Goal: Information Seeking & Learning: Learn about a topic

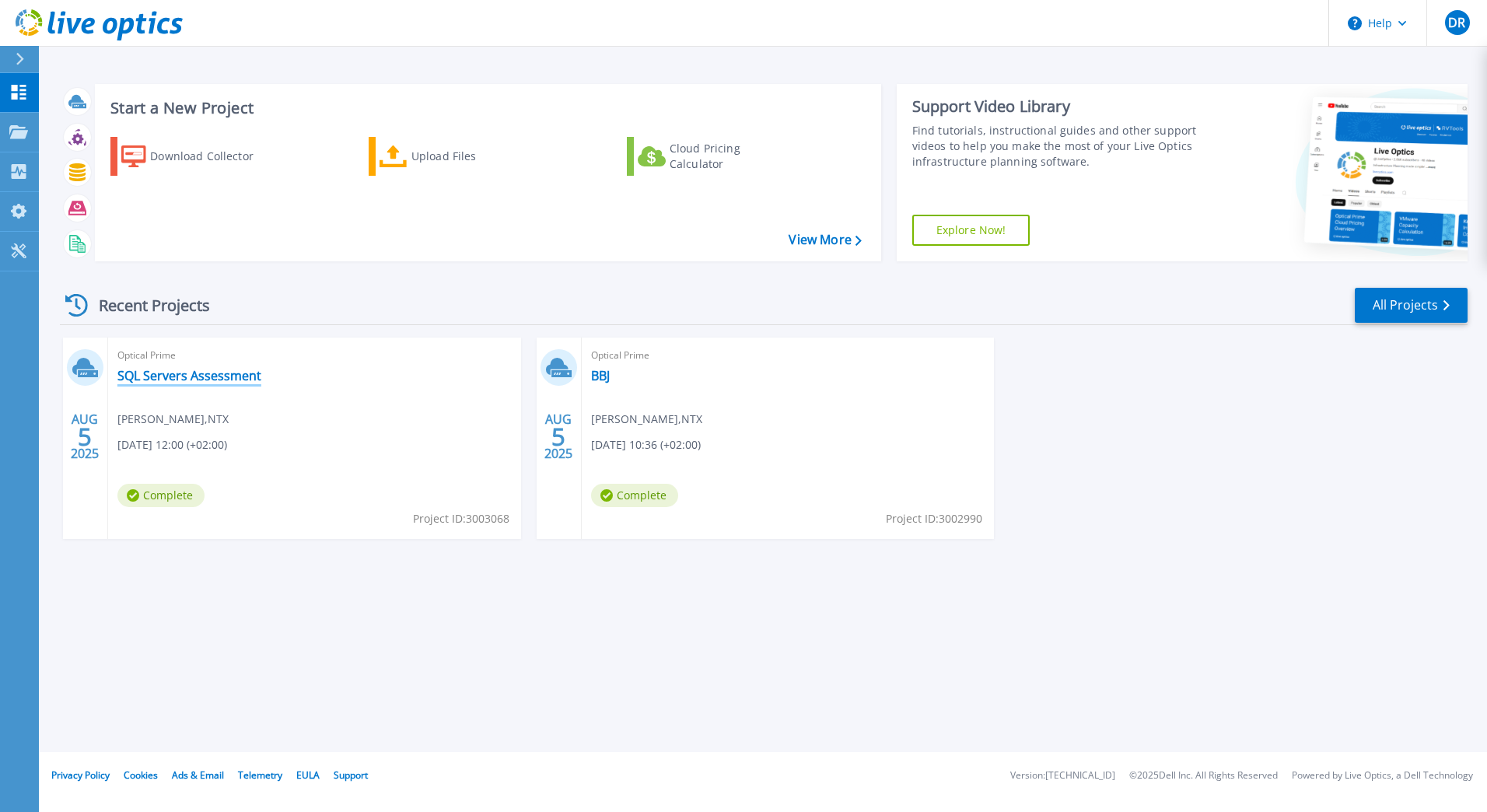
click at [181, 378] on link "SQL Servers Assessment" at bounding box center [189, 375] width 144 height 15
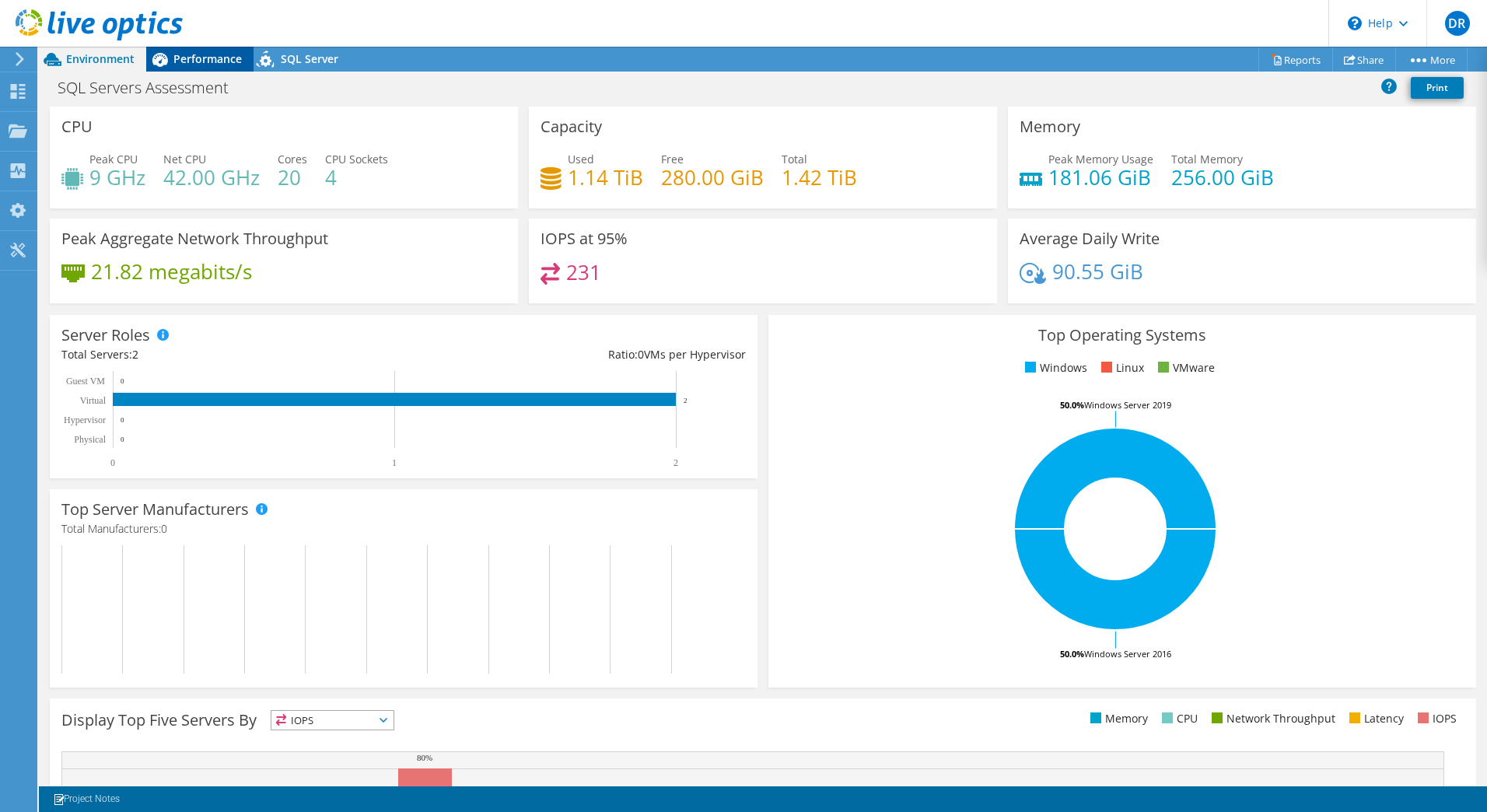
click at [197, 57] on span "Performance" at bounding box center [208, 58] width 68 height 15
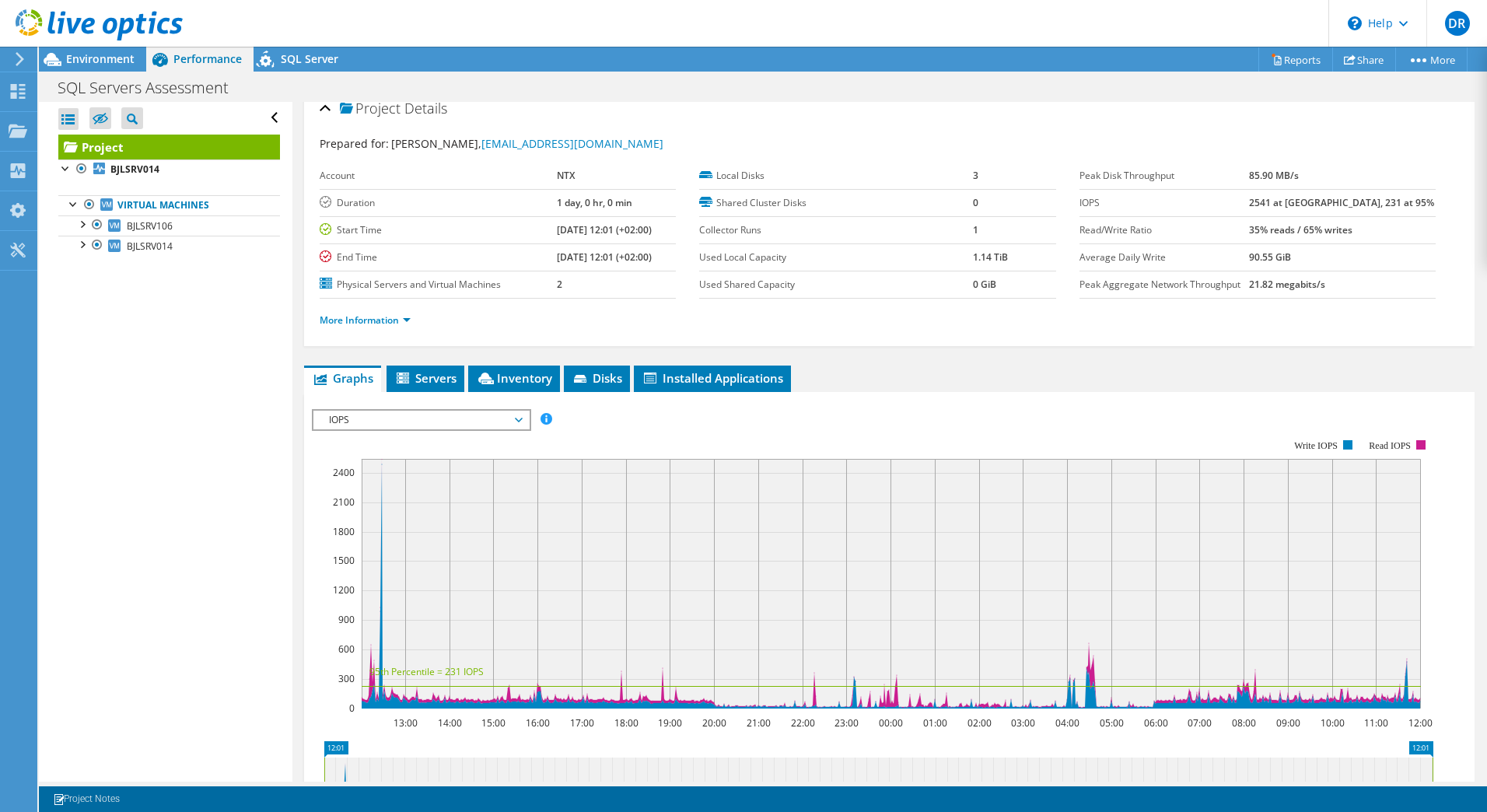
scroll to position [27, 0]
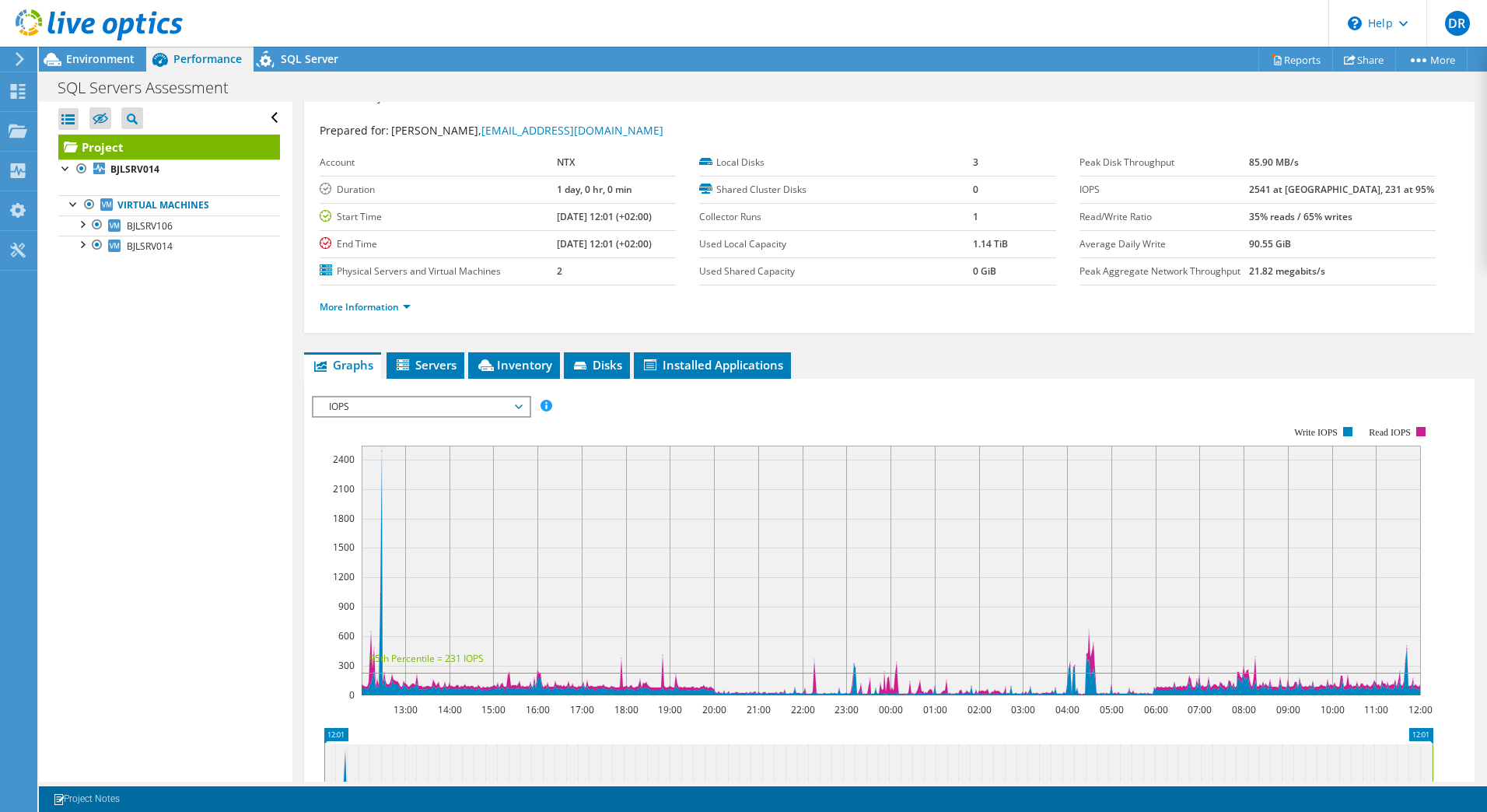
click at [447, 404] on span "IOPS" at bounding box center [421, 406] width 200 height 19
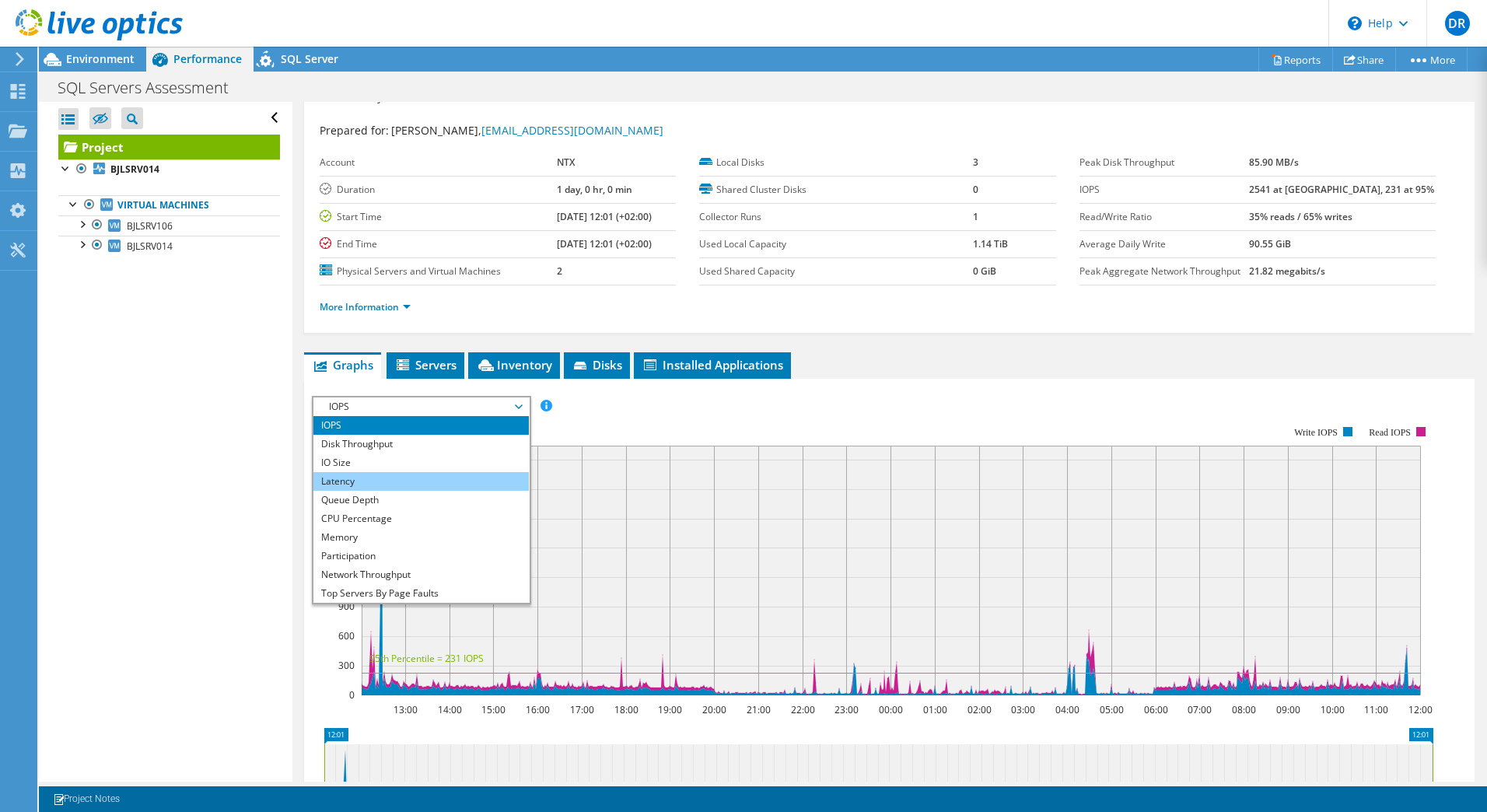
click at [419, 476] on li "Latency" at bounding box center [421, 481] width 216 height 19
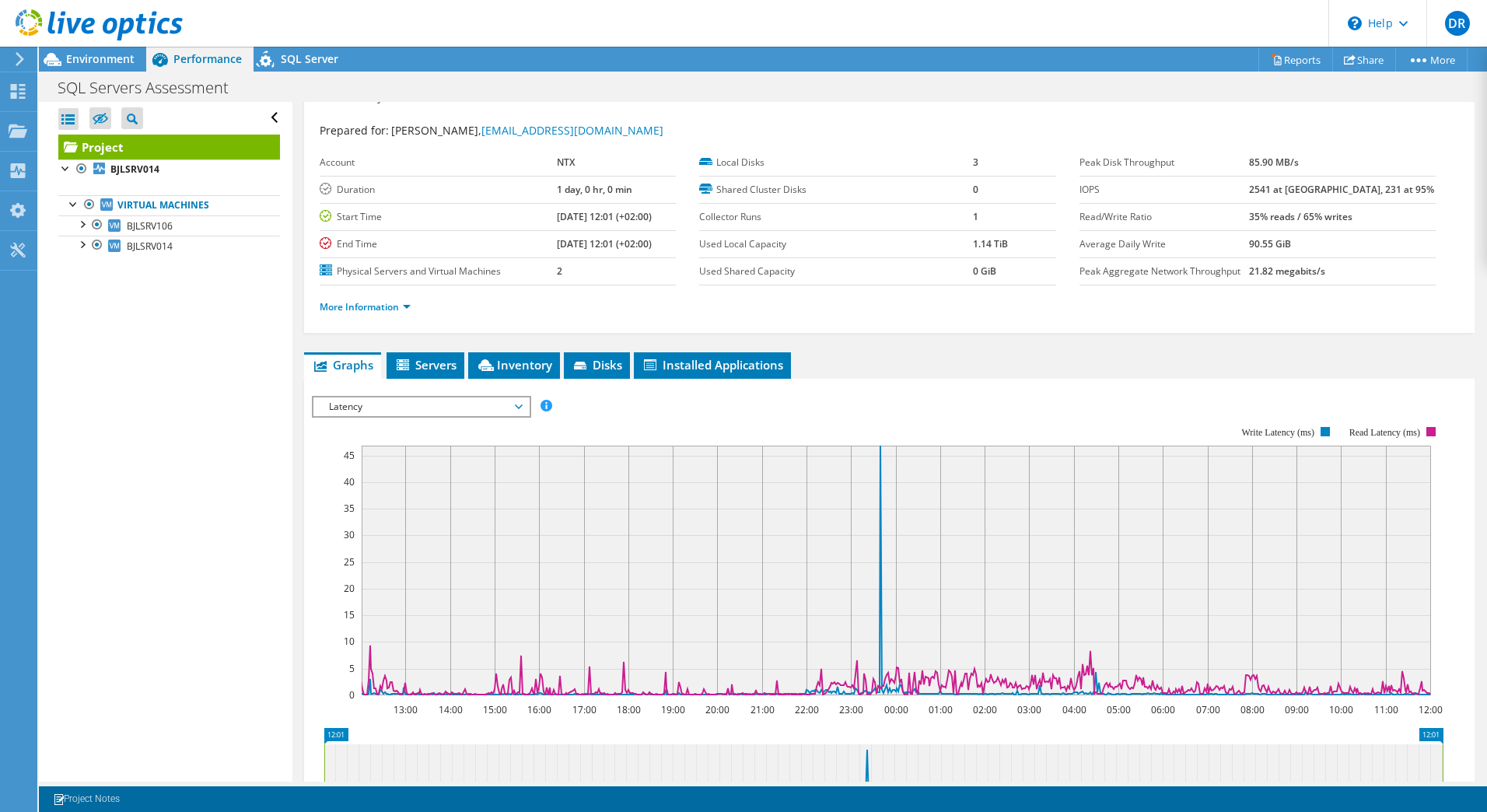
click at [466, 409] on span "Latency" at bounding box center [421, 406] width 200 height 19
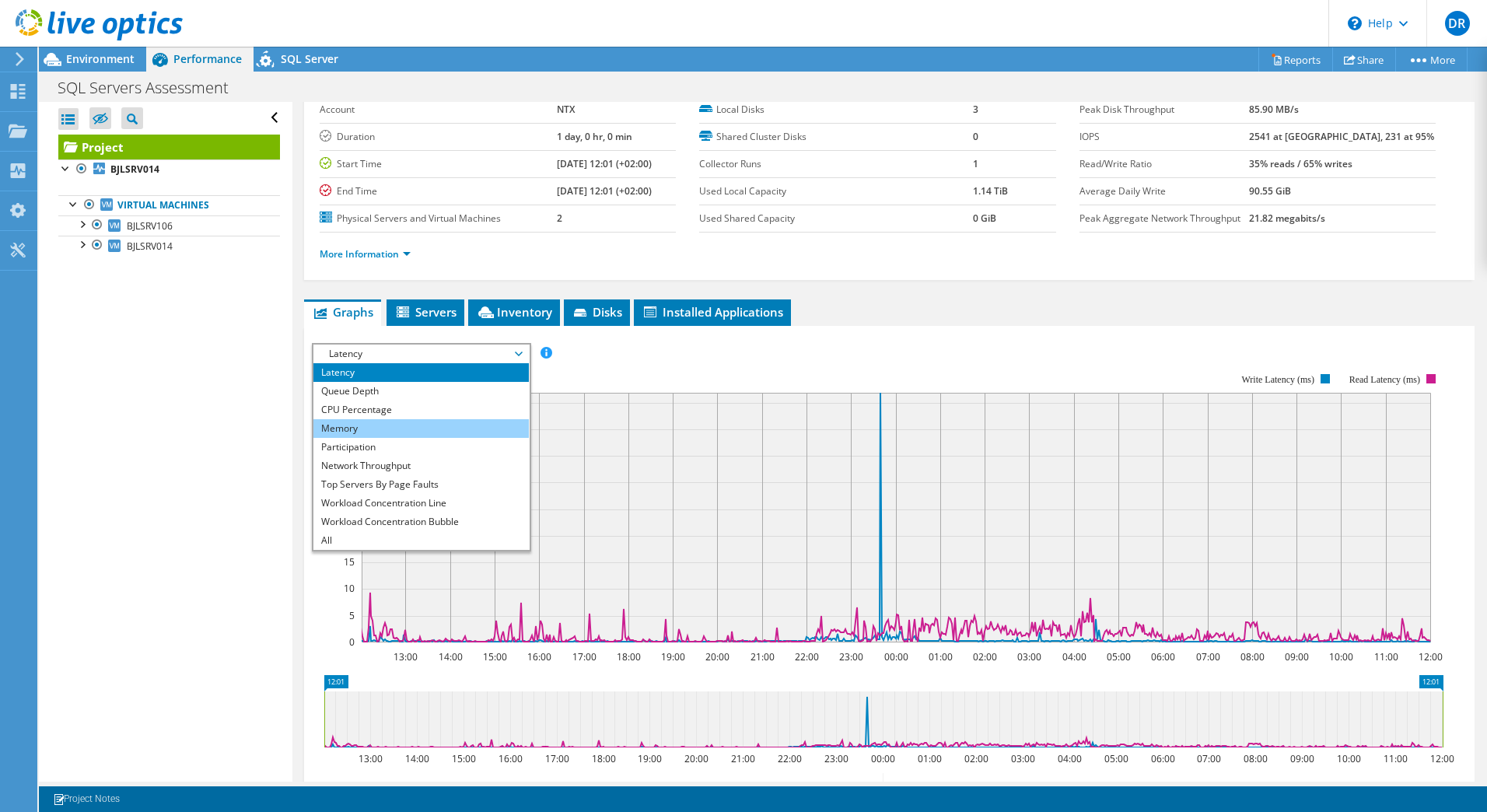
scroll to position [0, 0]
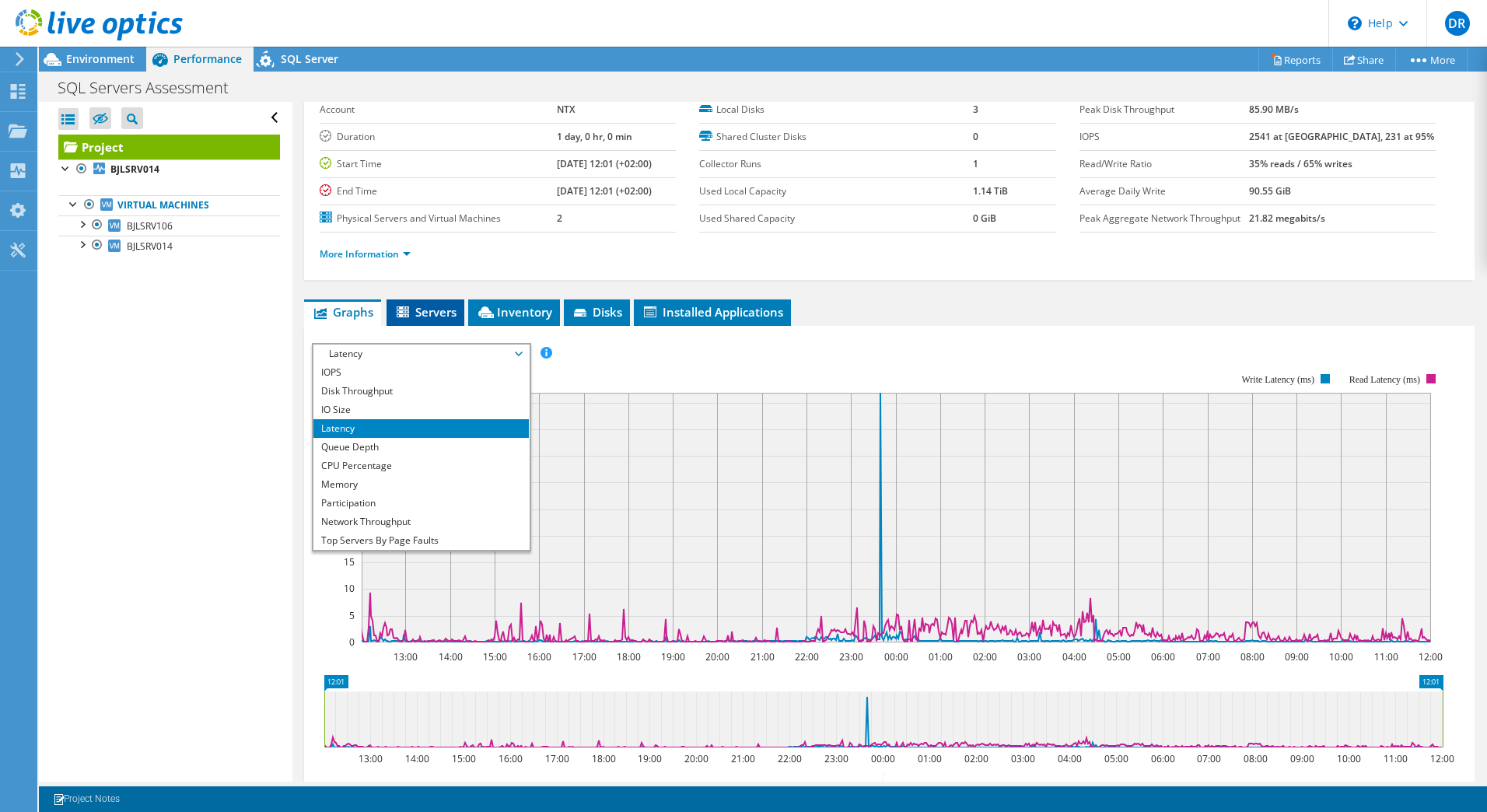
click at [427, 315] on span "Servers" at bounding box center [424, 312] width 62 height 15
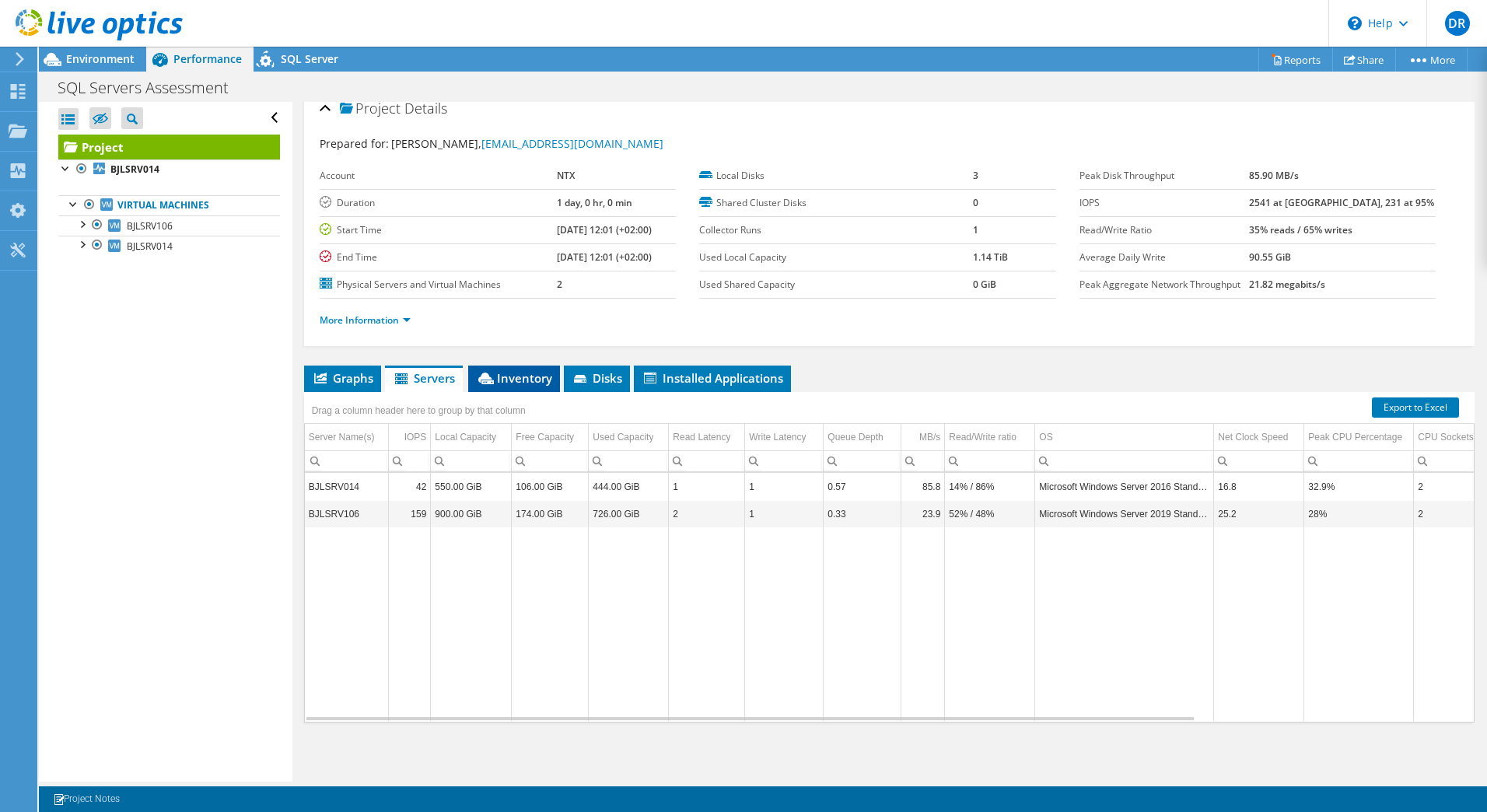
click at [532, 369] on li "Inventory" at bounding box center [514, 379] width 91 height 27
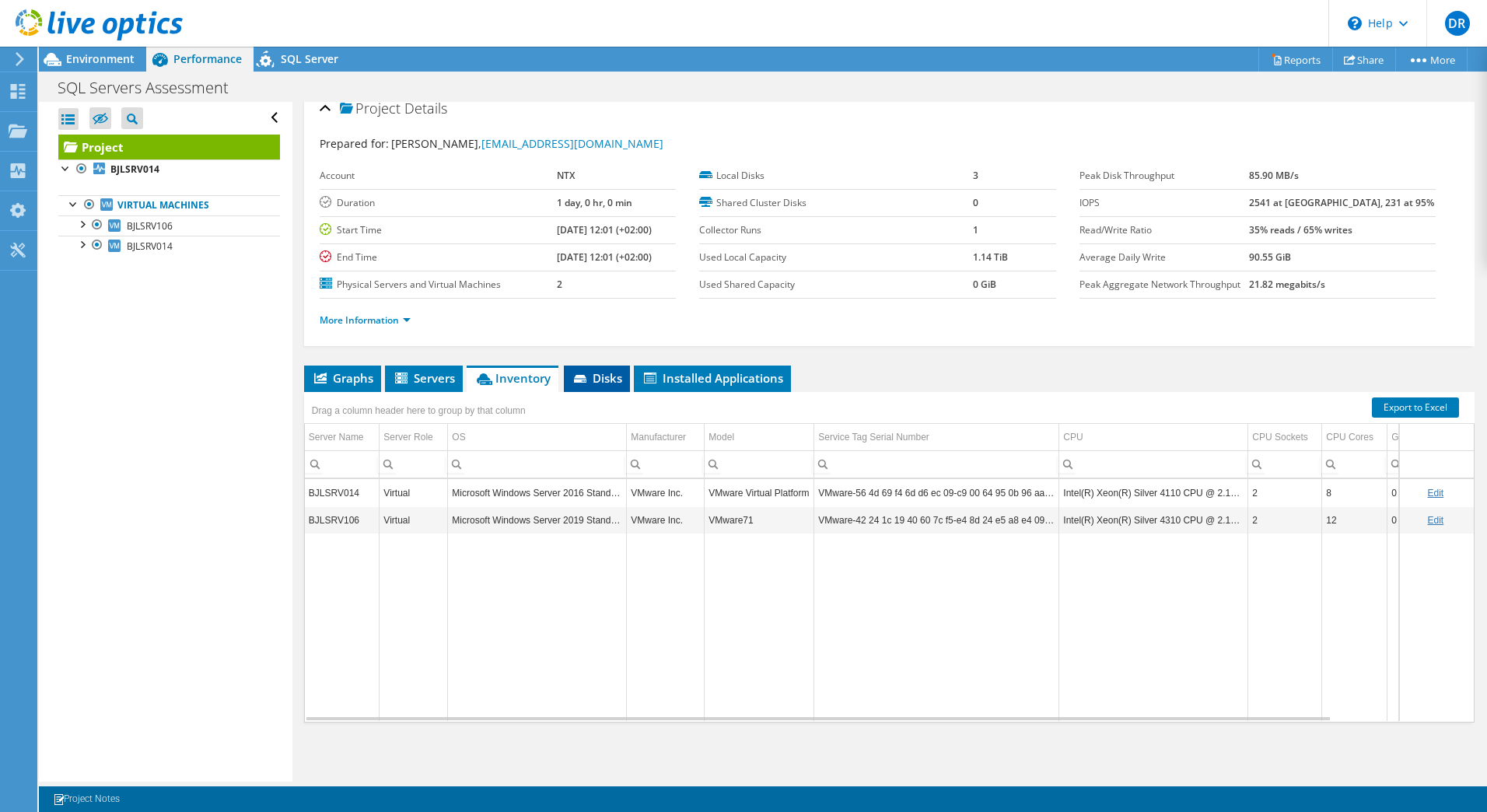
click at [594, 376] on span "Disks" at bounding box center [596, 377] width 50 height 15
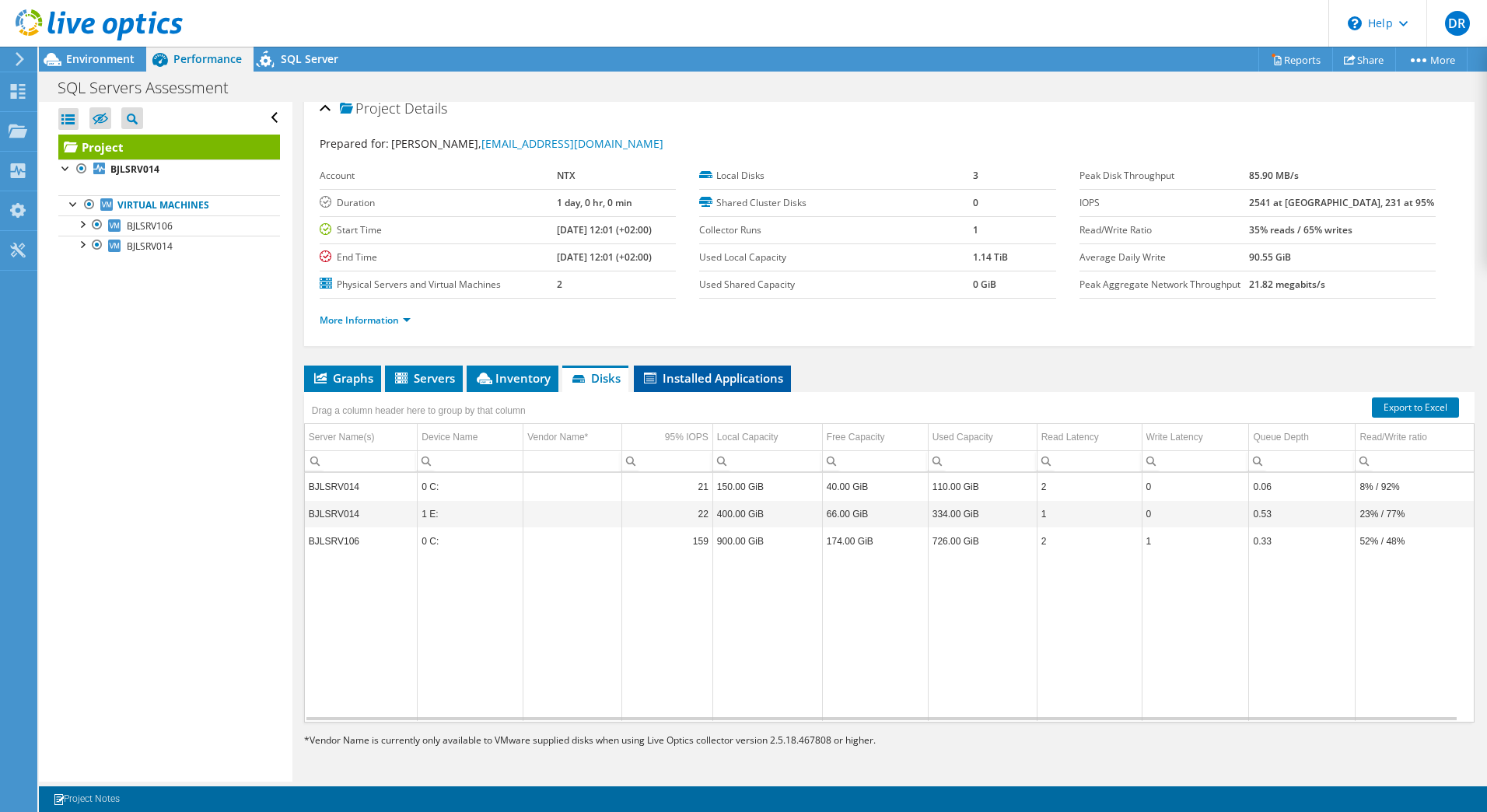
click at [703, 383] on span "Installed Applications" at bounding box center [713, 377] width 141 height 15
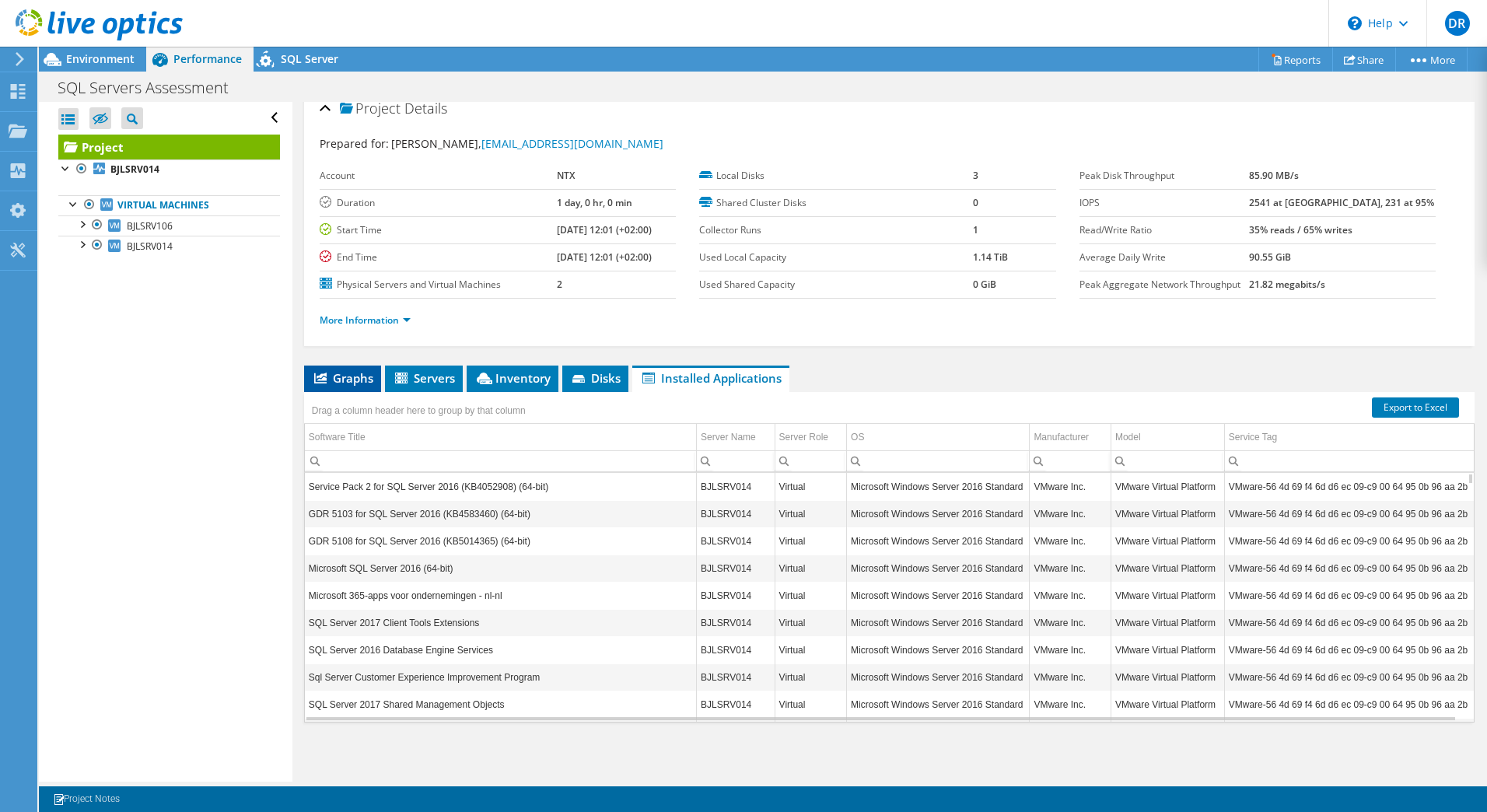
click at [332, 378] on span "Graphs" at bounding box center [342, 377] width 62 height 15
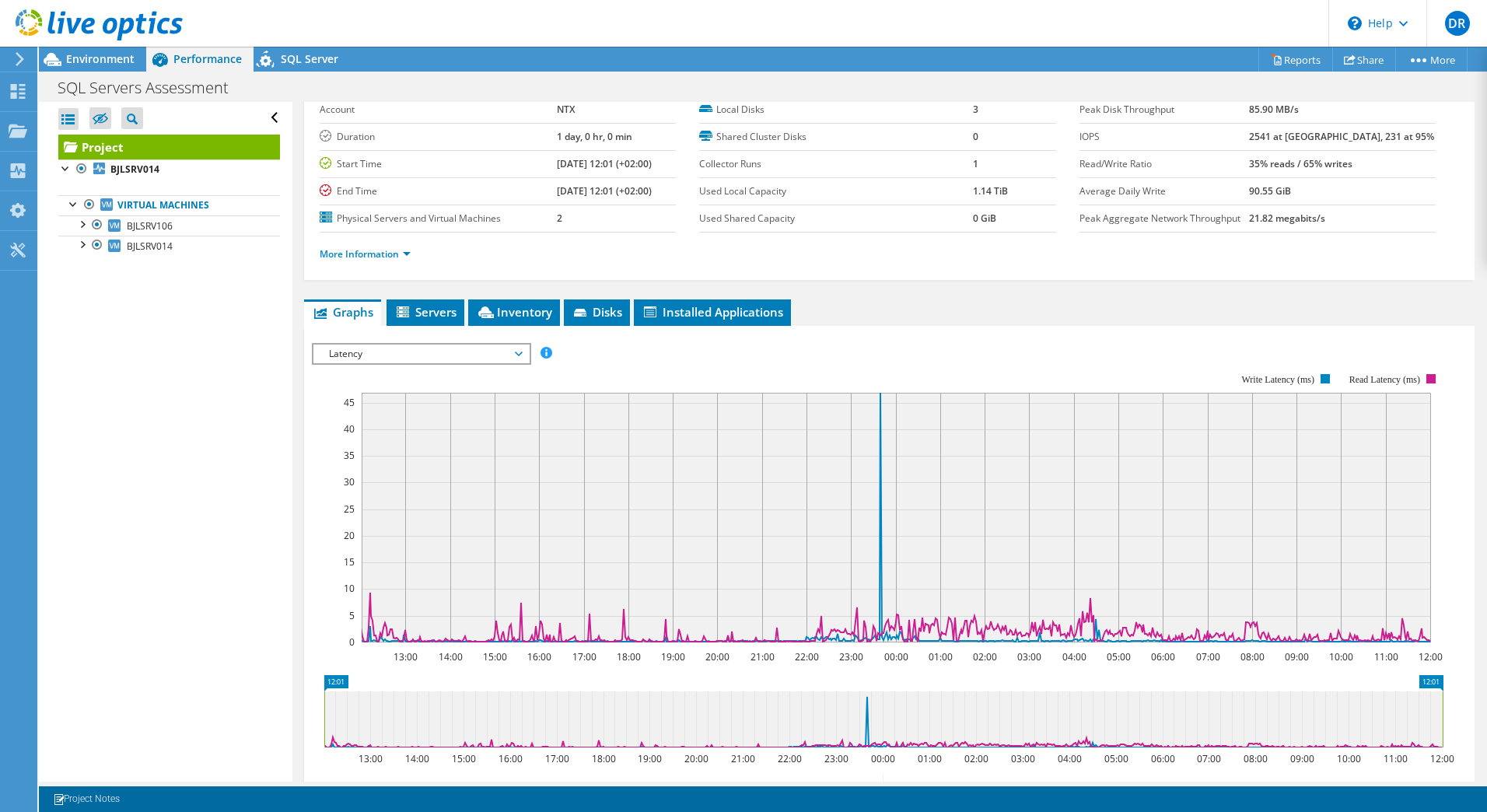
scroll to position [279, 0]
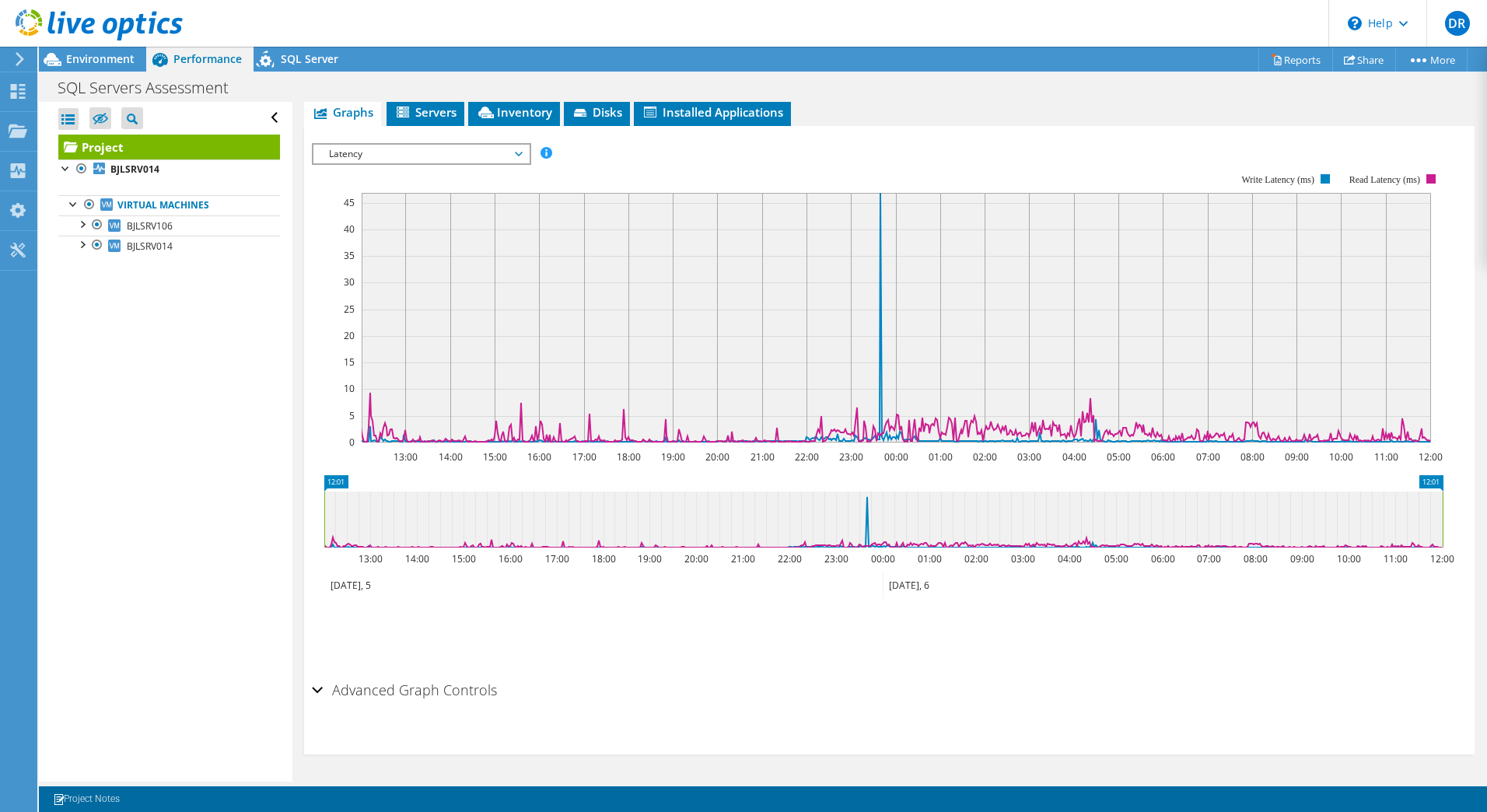
click at [312, 688] on div "Advanced Graph Controls" at bounding box center [889, 690] width 1155 height 33
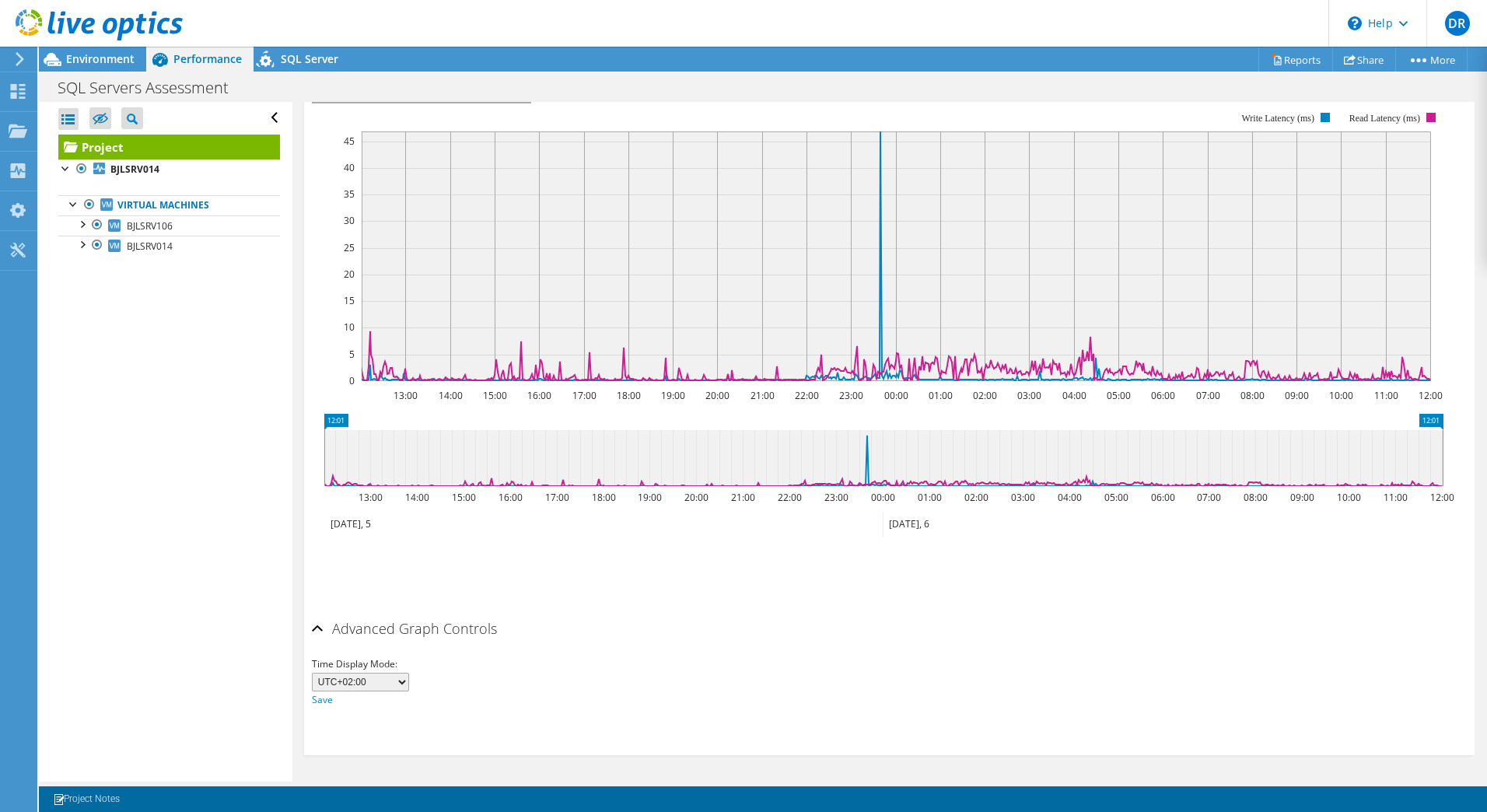
scroll to position [0, 0]
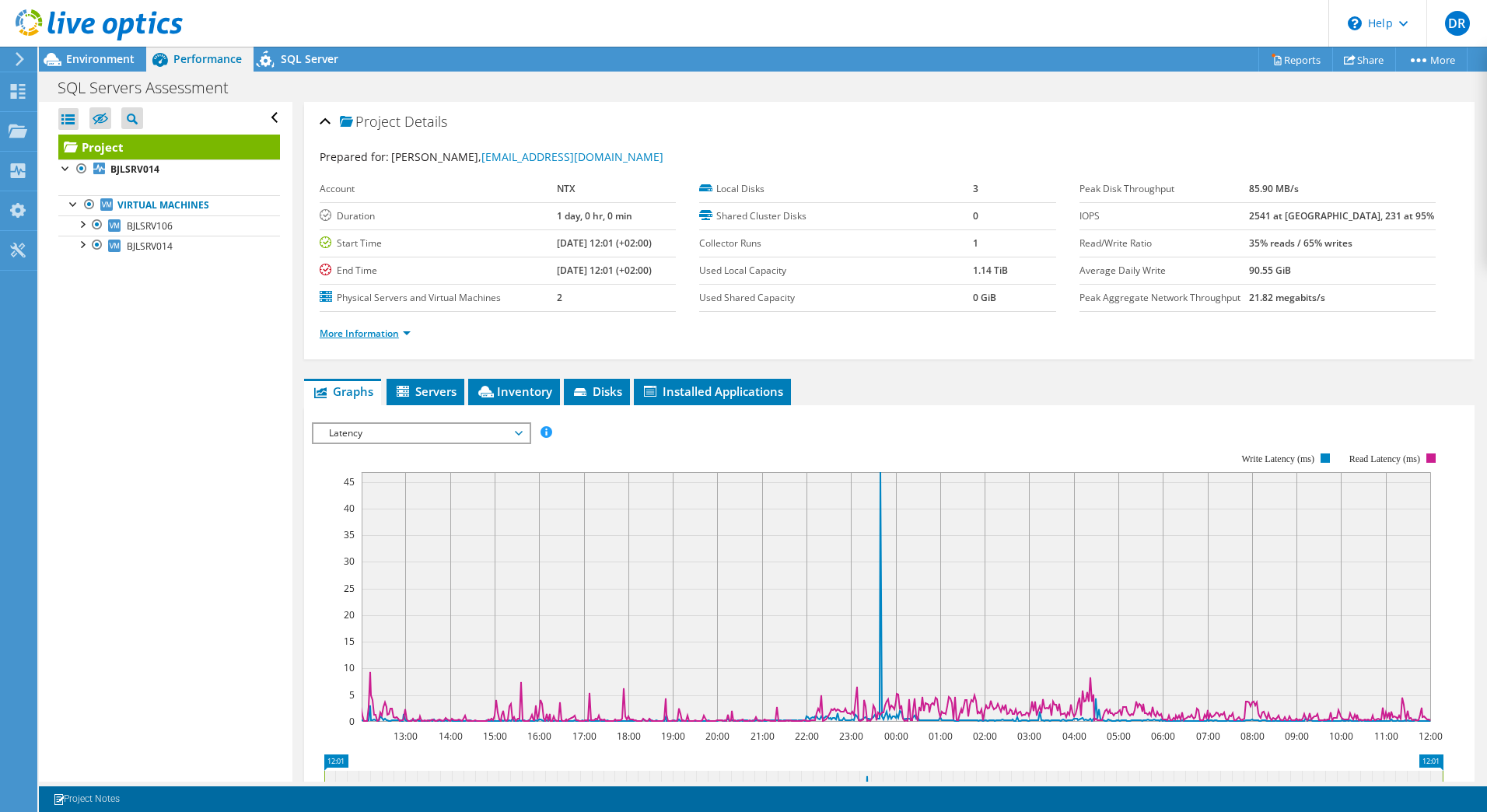
click at [410, 335] on link "More Information" at bounding box center [365, 333] width 91 height 13
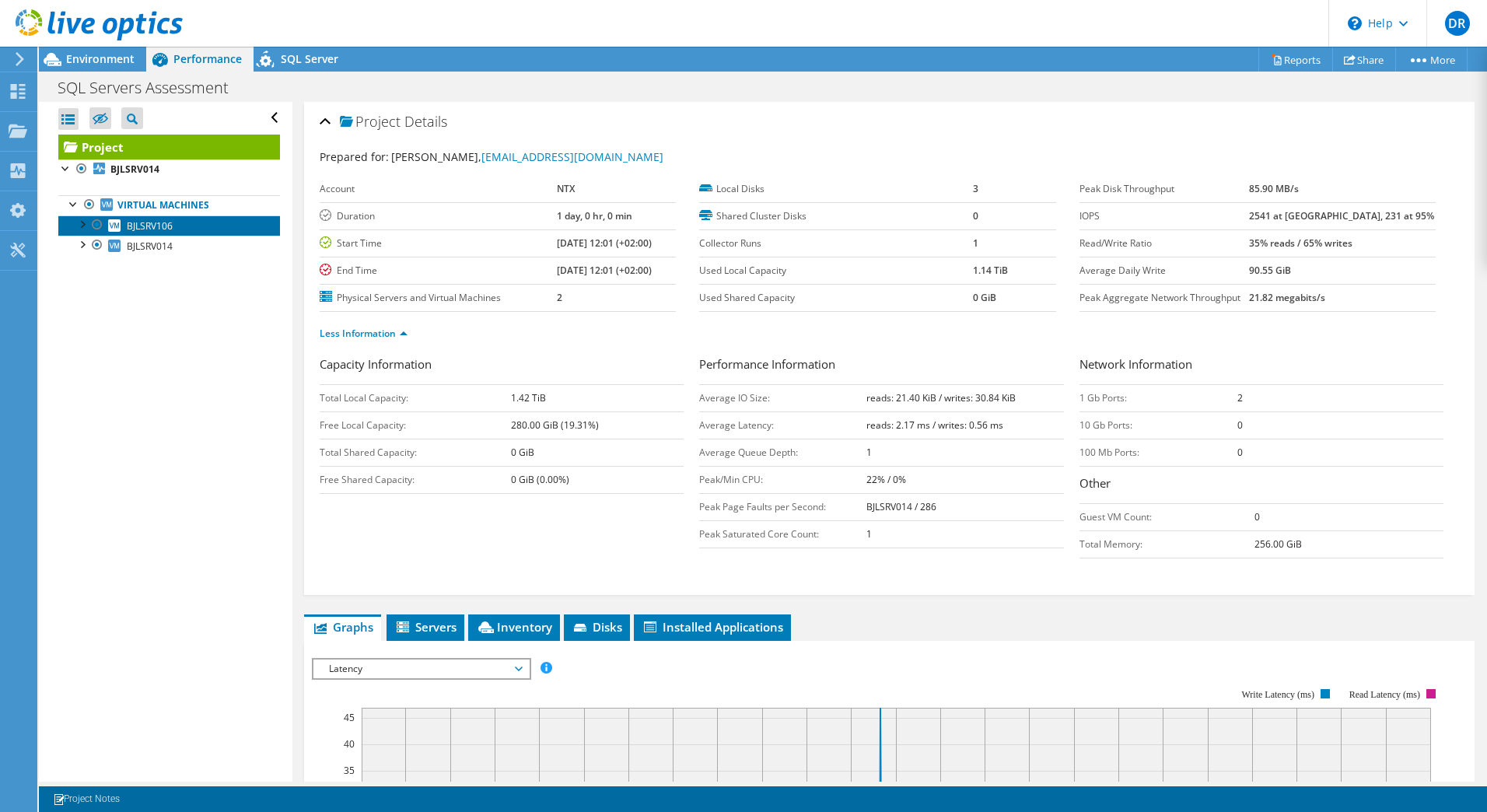
click at [203, 228] on link "BJLSRV106" at bounding box center [169, 226] width 222 height 21
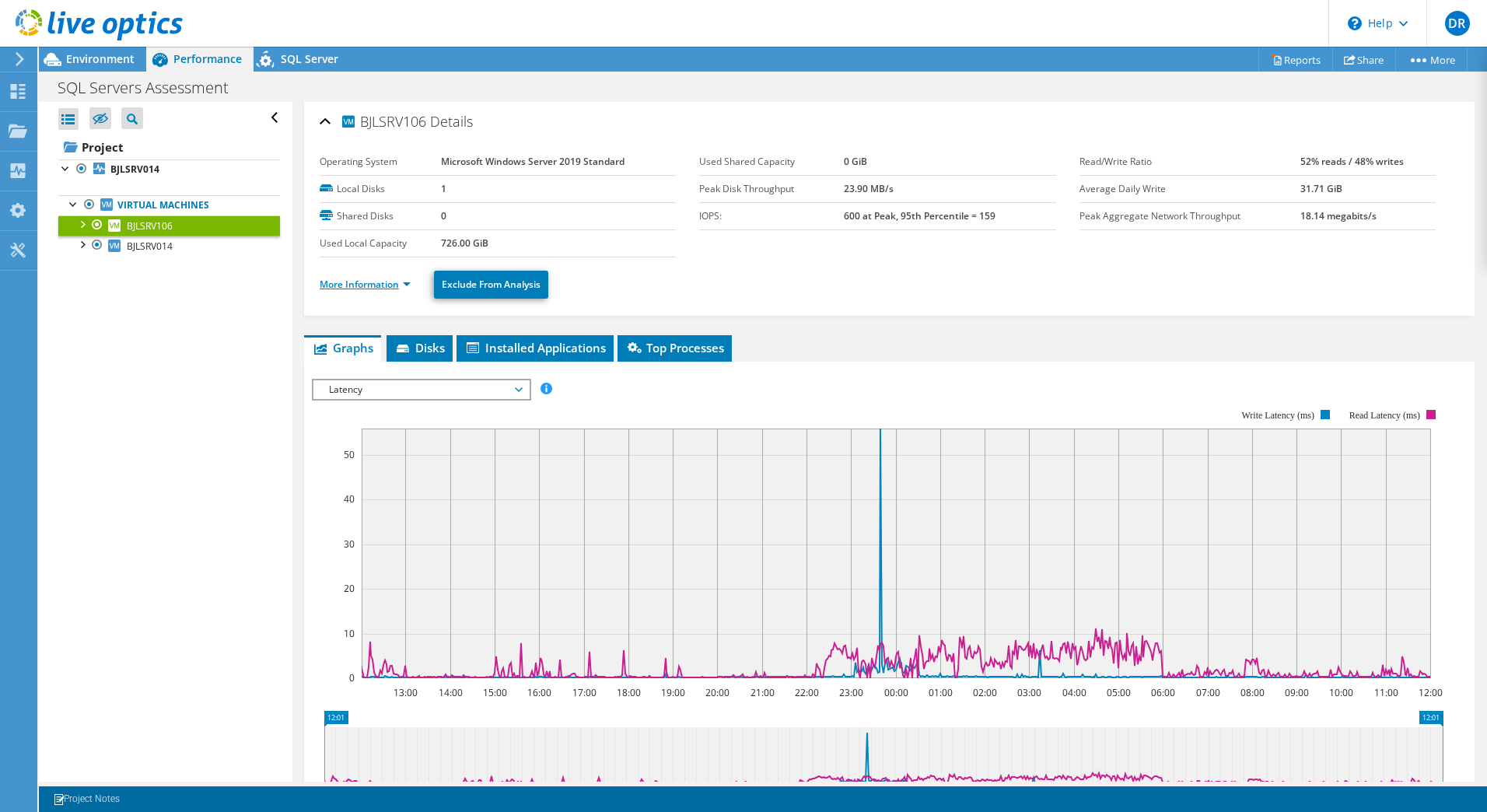
click at [406, 286] on link "More Information" at bounding box center [365, 284] width 91 height 13
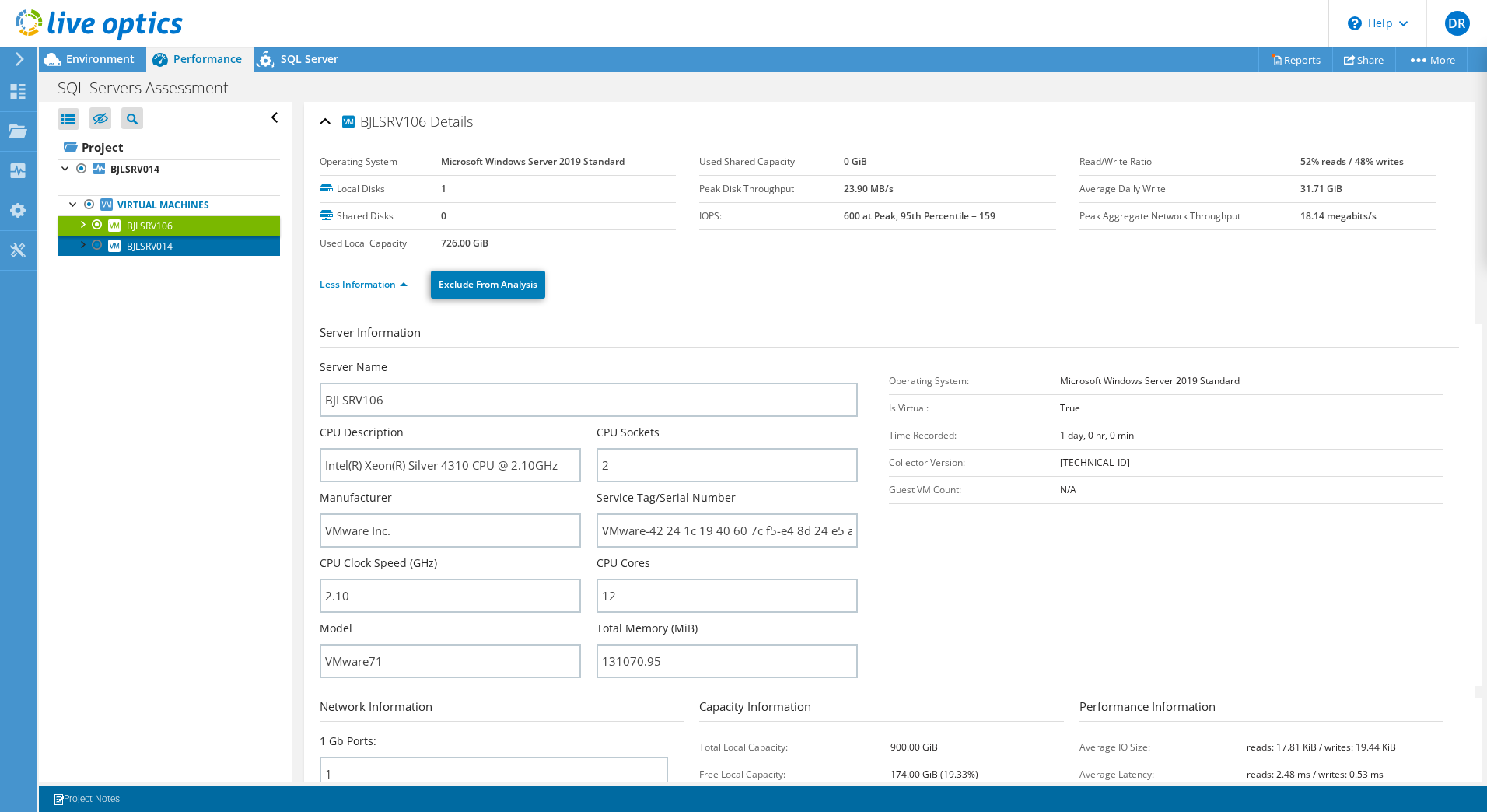
click at [163, 249] on span "BJLSRV014" at bounding box center [150, 246] width 46 height 13
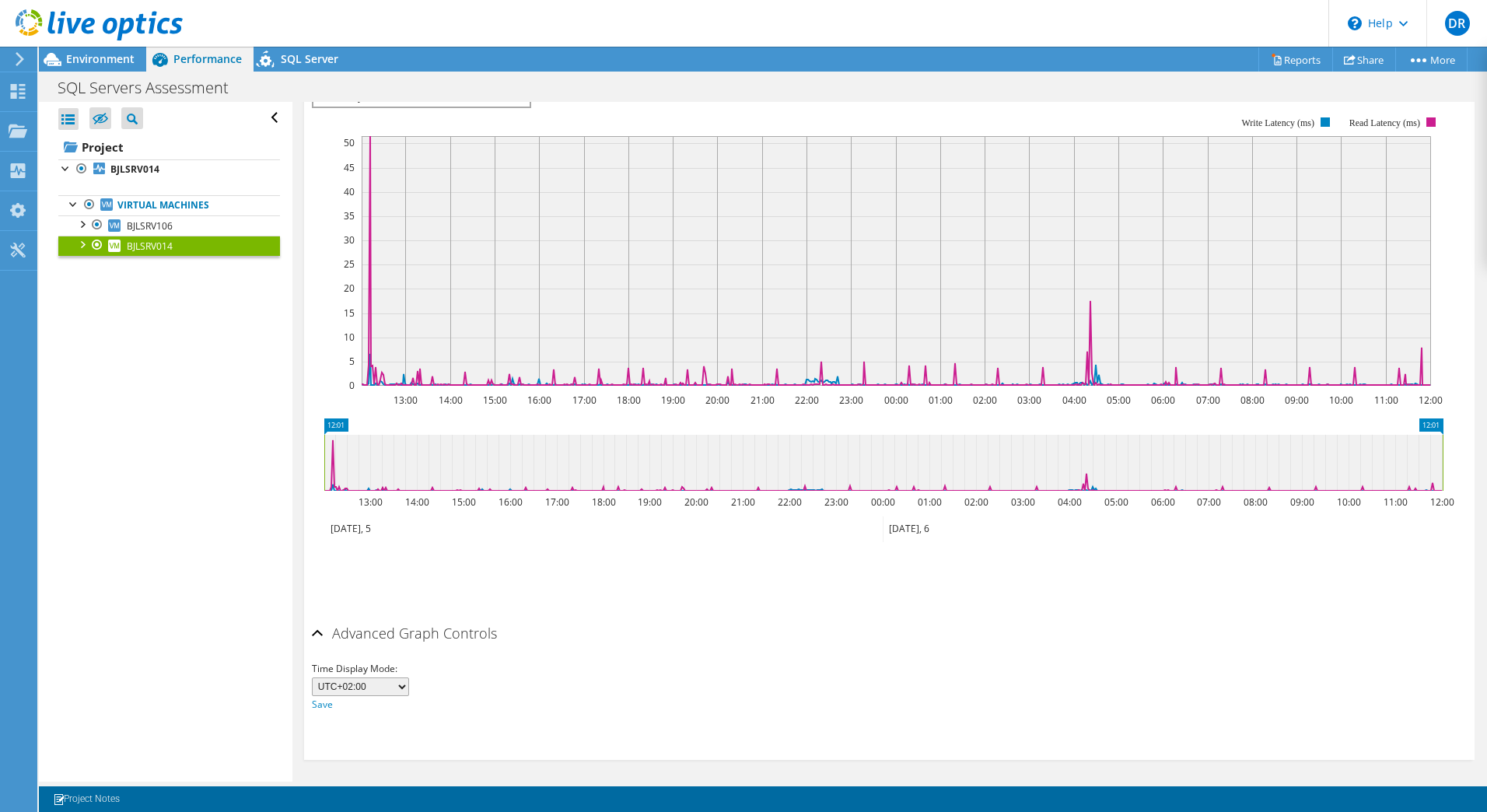
scroll to position [293, 0]
